Goal: Check status: Check status

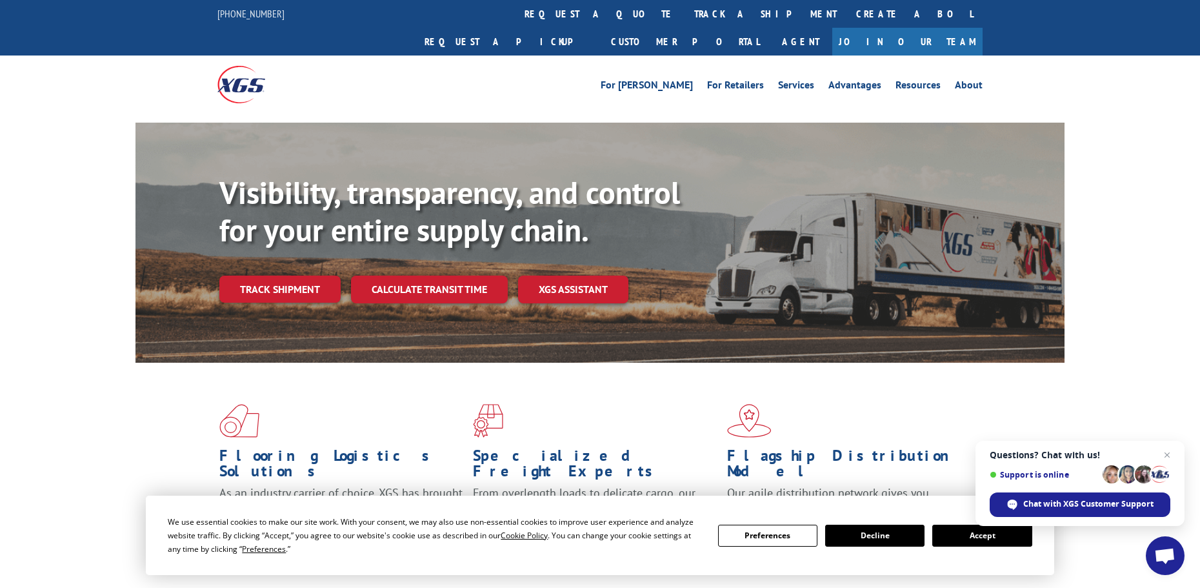
click at [909, 541] on button "Decline" at bounding box center [874, 535] width 99 height 22
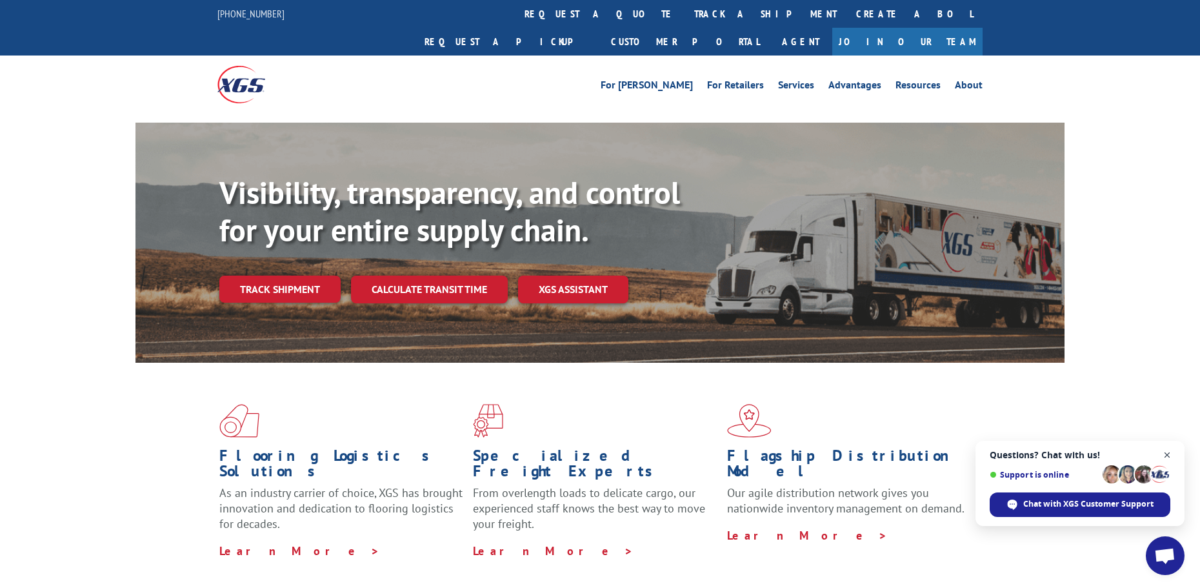
click at [1172, 456] on span "Close chat" at bounding box center [1167, 455] width 16 height 16
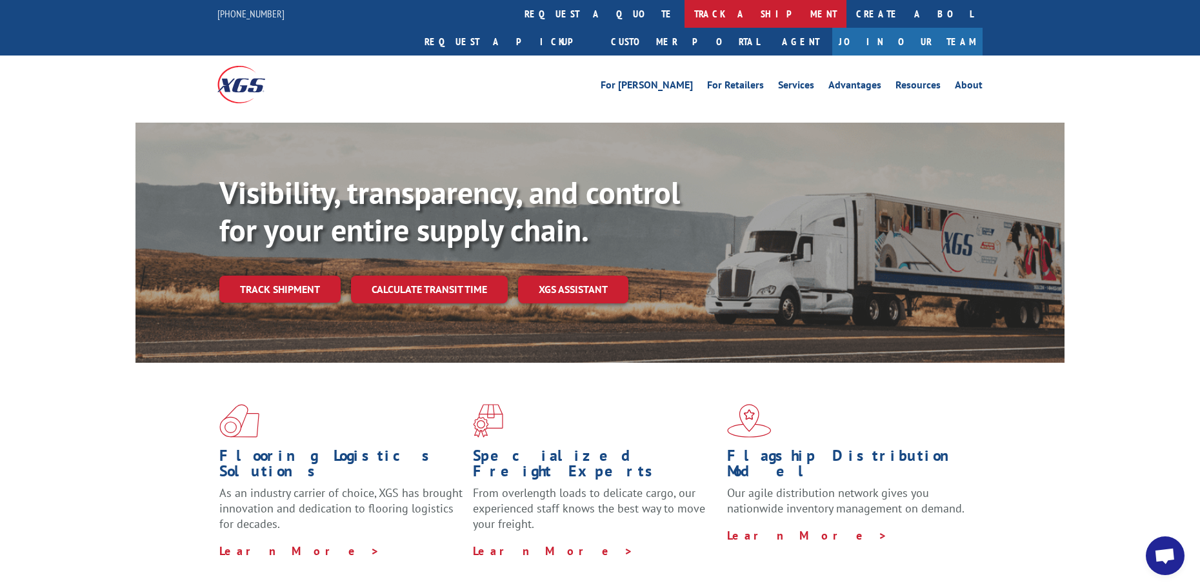
click at [684, 17] on link "track a shipment" at bounding box center [765, 14] width 162 height 28
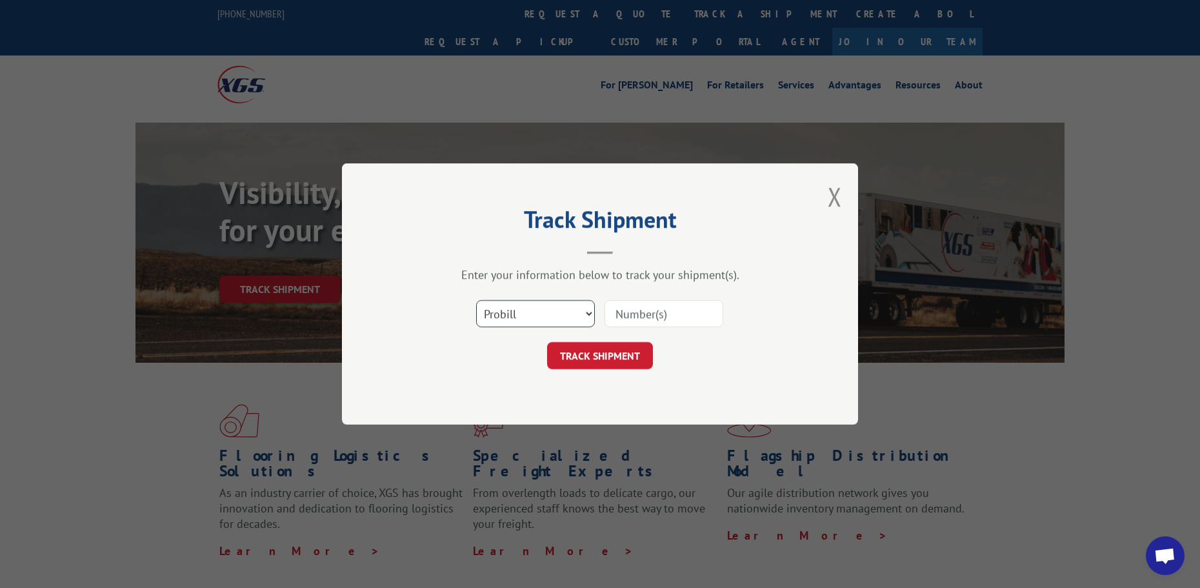
click at [588, 315] on select "Select category... Probill BOL PO" at bounding box center [535, 313] width 119 height 27
select select "bol"
click at [476, 300] on select "Select category... Probill BOL PO" at bounding box center [535, 313] width 119 height 27
click at [661, 312] on input at bounding box center [663, 313] width 119 height 27
type input "5461498"
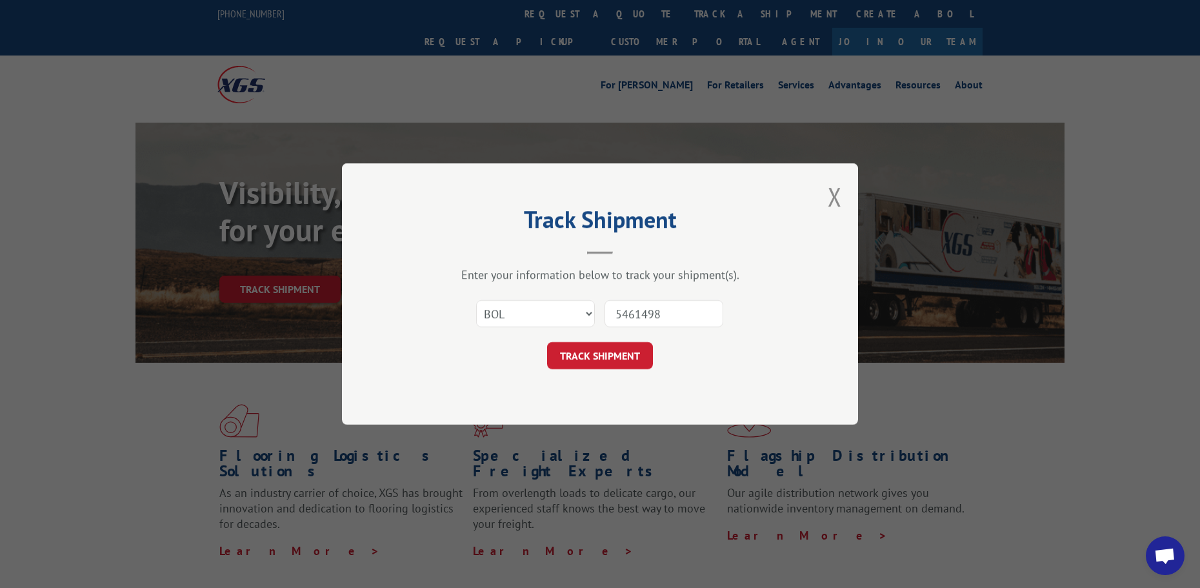
click button "TRACK SHIPMENT" at bounding box center [600, 355] width 106 height 27
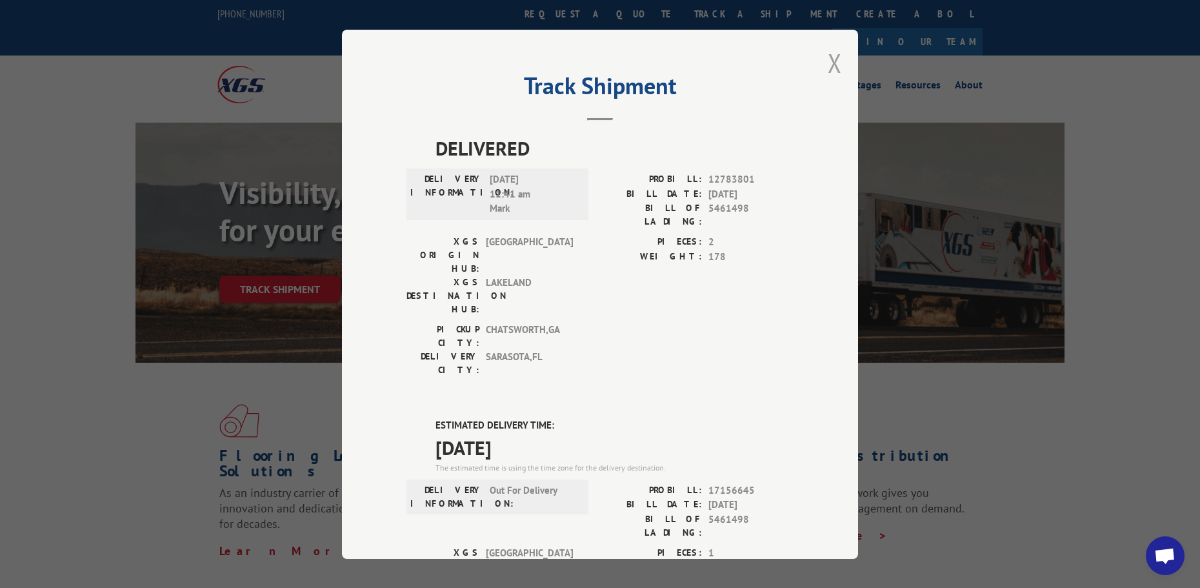
click at [830, 65] on button "Close modal" at bounding box center [835, 63] width 14 height 34
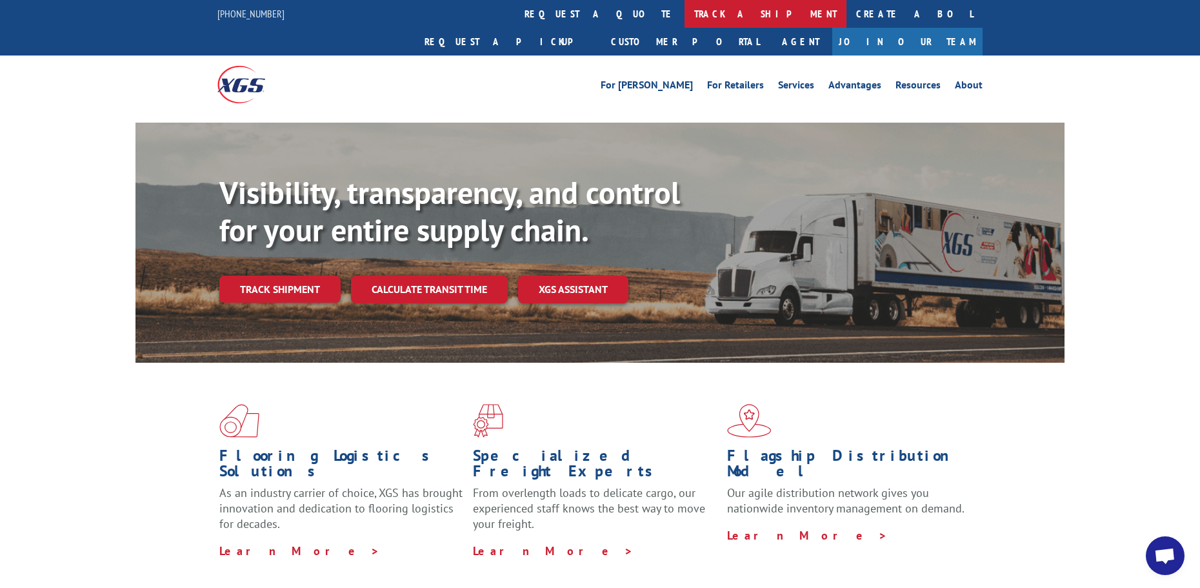
click at [684, 15] on link "track a shipment" at bounding box center [765, 14] width 162 height 28
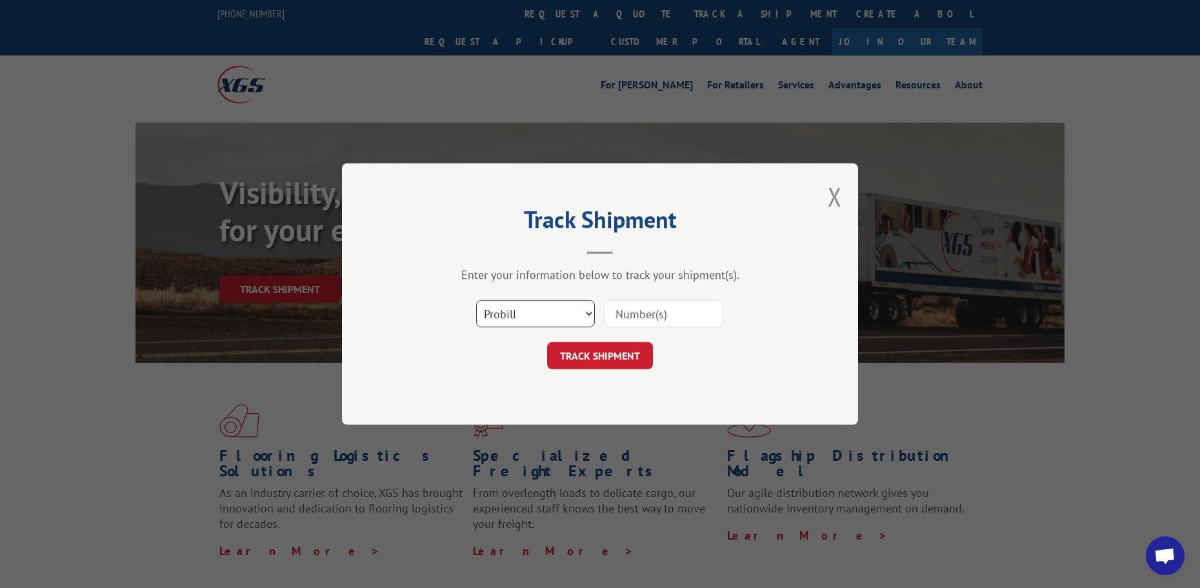
click at [588, 317] on select "Select category... Probill BOL PO" at bounding box center [535, 313] width 119 height 27
select select "bol"
click at [476, 300] on select "Select category... Probill BOL PO" at bounding box center [535, 313] width 119 height 27
click at [688, 315] on input at bounding box center [663, 313] width 119 height 27
